Goal: Transaction & Acquisition: Purchase product/service

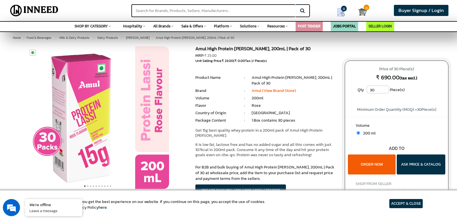
click at [380, 169] on button "ORDER NOW" at bounding box center [372, 165] width 48 height 20
click at [407, 166] on button "ASK PRICE & CATALOG" at bounding box center [421, 165] width 49 height 20
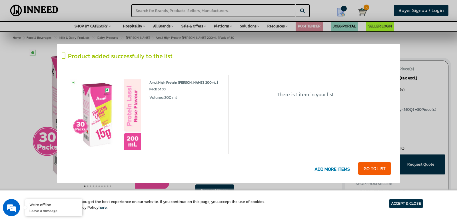
click at [424, 113] on div at bounding box center [228, 109] width 457 height 219
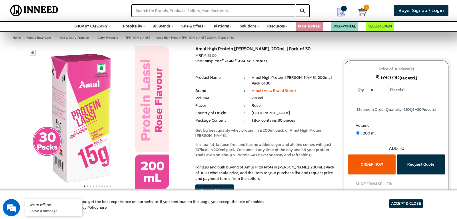
click at [363, 162] on button "ORDER NOW" at bounding box center [372, 165] width 48 height 20
click at [367, 11] on img at bounding box center [362, 12] width 9 height 9
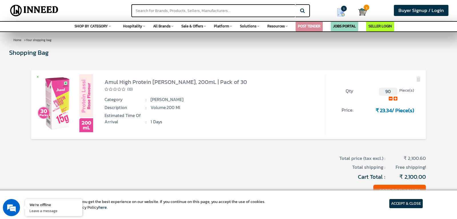
scroll to position [29, 0]
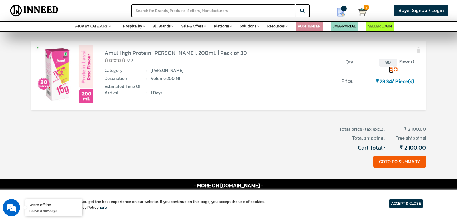
click at [392, 71] on icon at bounding box center [391, 69] width 4 height 4
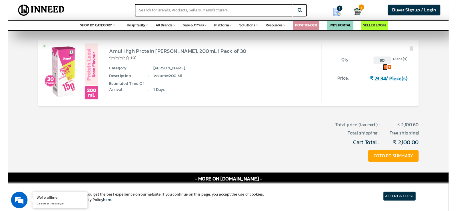
scroll to position [0, 0]
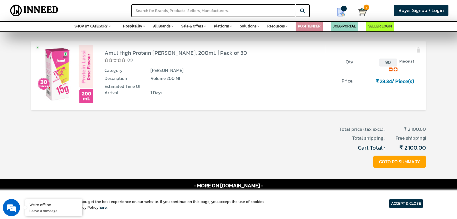
click at [397, 164] on button "GOTO PO SUMMARY" at bounding box center [400, 162] width 53 height 12
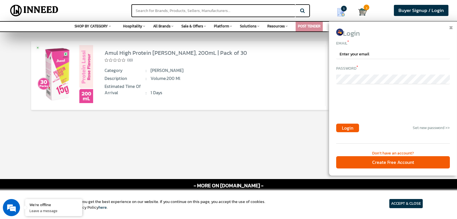
click at [450, 27] on img at bounding box center [451, 27] width 3 height 3
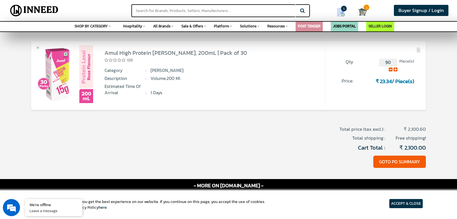
click at [411, 204] on article "ACCEPT & CLOSE" at bounding box center [406, 203] width 33 height 9
